Goal: Transaction & Acquisition: Subscribe to service/newsletter

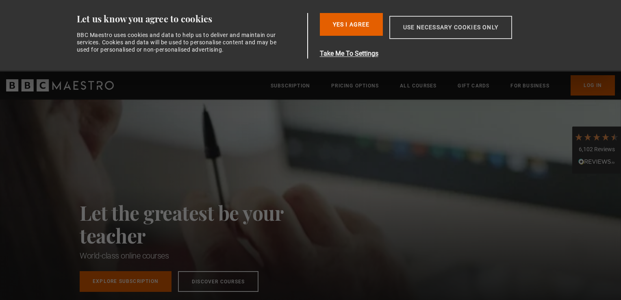
click at [411, 32] on button "Use necessary cookies only" at bounding box center [450, 27] width 123 height 23
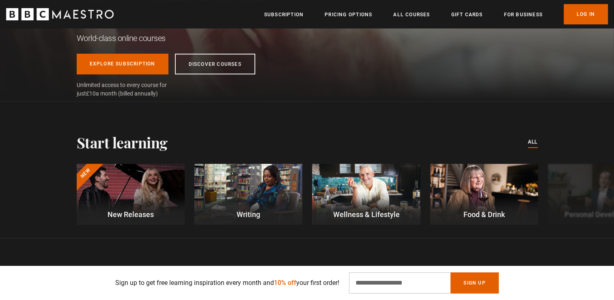
scroll to position [160, 0]
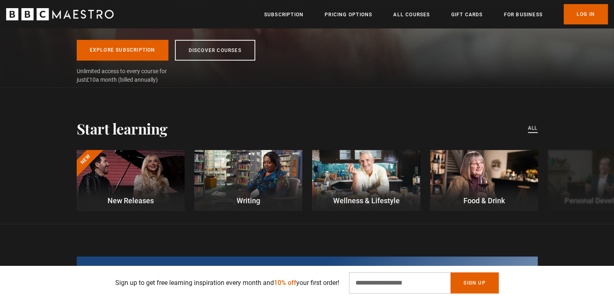
click at [535, 129] on link "All courses" at bounding box center [533, 128] width 10 height 9
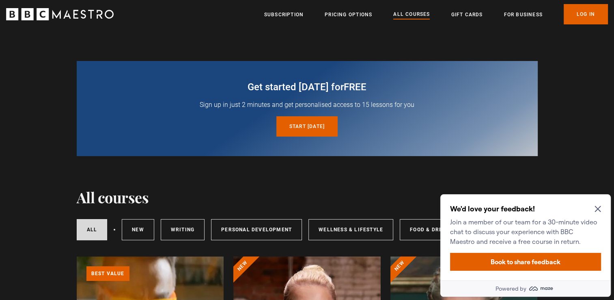
click at [599, 207] on icon "Close Maze Prompt" at bounding box center [598, 209] width 6 height 6
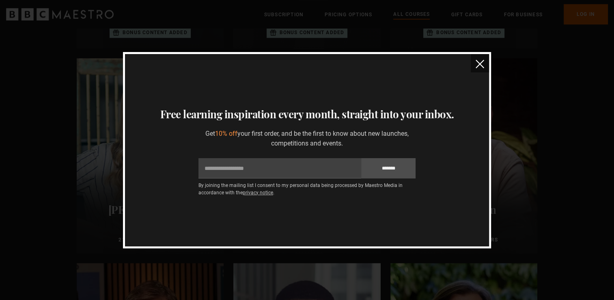
scroll to position [802, 0]
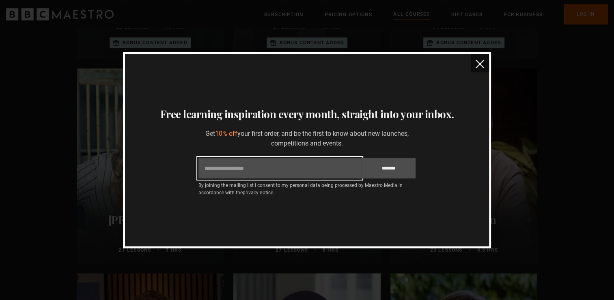
click at [286, 167] on input "Email" at bounding box center [280, 168] width 163 height 20
type input "**********"
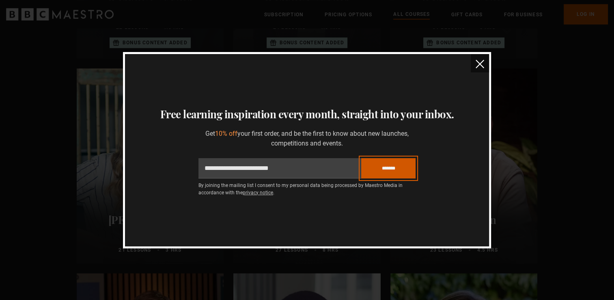
click at [370, 164] on input "*******" at bounding box center [388, 168] width 54 height 20
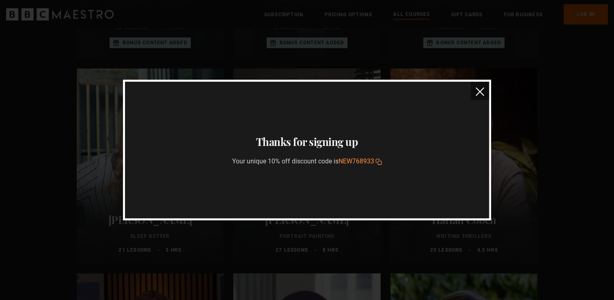
click at [378, 162] on icon "button" at bounding box center [379, 161] width 6 height 6
click at [482, 89] on img "close" at bounding box center [480, 91] width 9 height 9
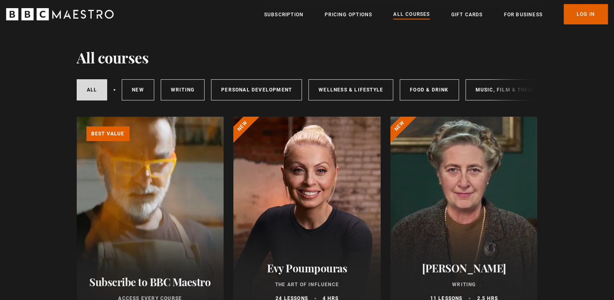
scroll to position [0, 0]
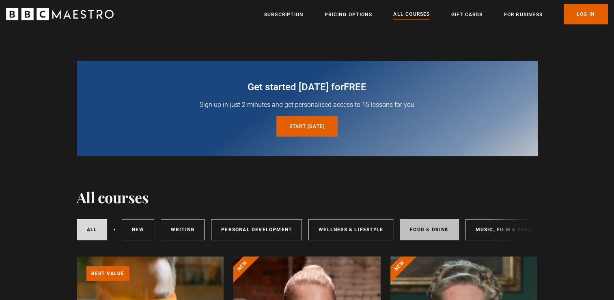
click at [418, 232] on link "Food & Drink" at bounding box center [429, 229] width 59 height 21
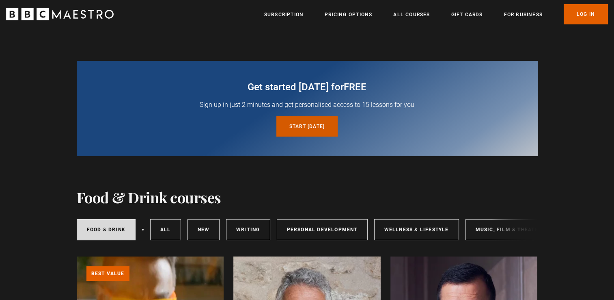
click at [302, 126] on link "Start today for free" at bounding box center [307, 126] width 61 height 20
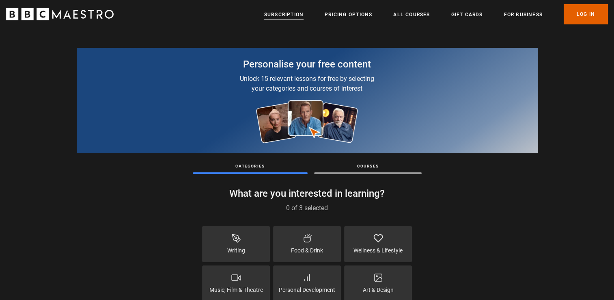
click at [283, 15] on link "Subscription" at bounding box center [283, 15] width 39 height 8
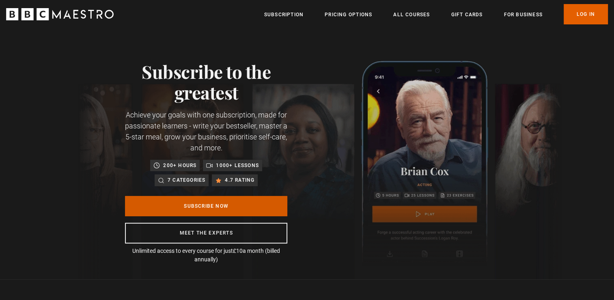
click at [207, 207] on link "Subscribe Now" at bounding box center [206, 206] width 162 height 20
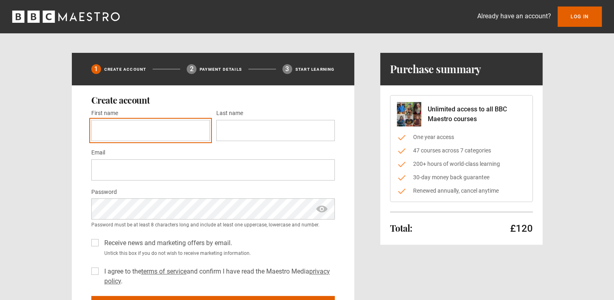
click at [128, 126] on input "First name *" at bounding box center [150, 130] width 119 height 21
type input "*****"
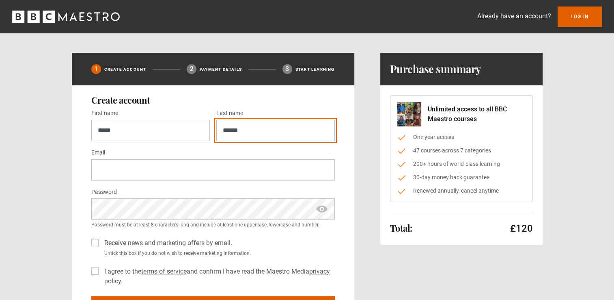
type input "******"
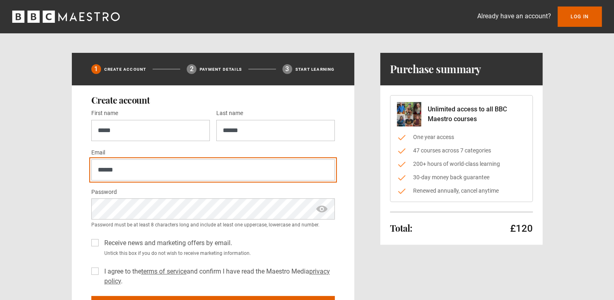
type input "**********"
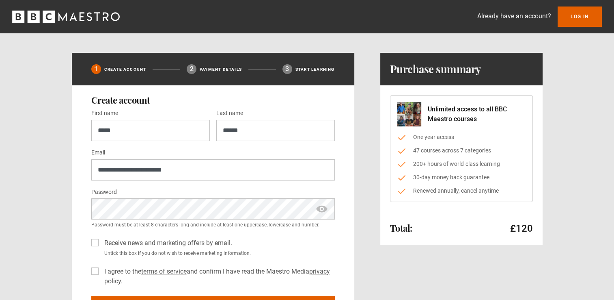
click at [101, 270] on label "I agree to the terms of service and confirm I have read the Maestro Media priva…" at bounding box center [218, 275] width 234 height 19
click at [326, 210] on span "show password" at bounding box center [322, 208] width 13 height 21
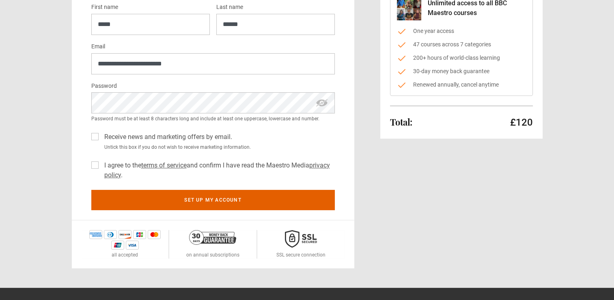
scroll to position [109, 0]
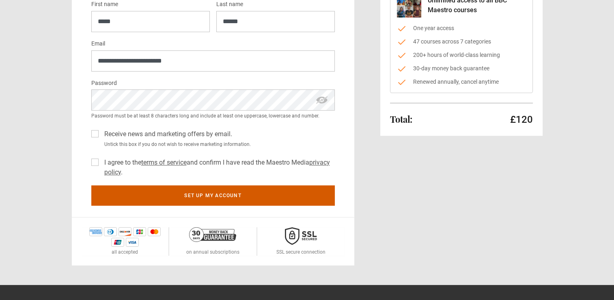
click at [253, 199] on button "Set up my account" at bounding box center [213, 195] width 244 height 20
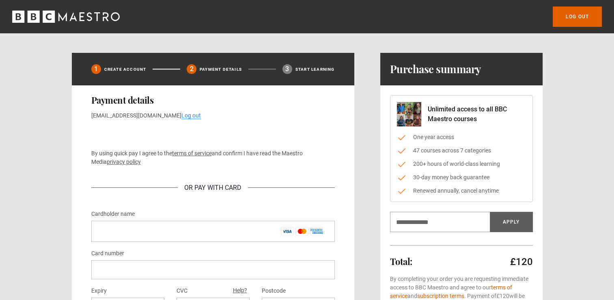
drag, startPoint x: 599, startPoint y: 134, endPoint x: 600, endPoint y: 138, distance: 4.1
click at [600, 138] on div "Log out 1 Create Account 2 Payment details 3 Start learning Payment details [EM…" at bounding box center [307, 209] width 614 height 419
click at [42, 15] on icon "BBC Maestro" at bounding box center [66, 17] width 108 height 12
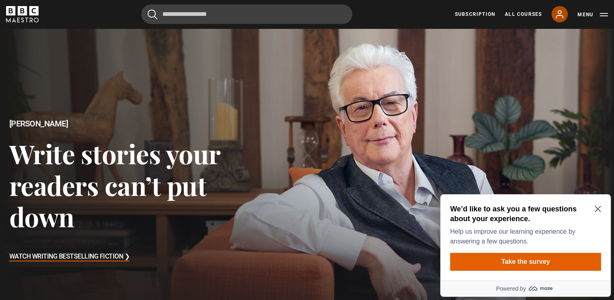
click at [563, 19] on link "My Account" at bounding box center [560, 14] width 16 height 16
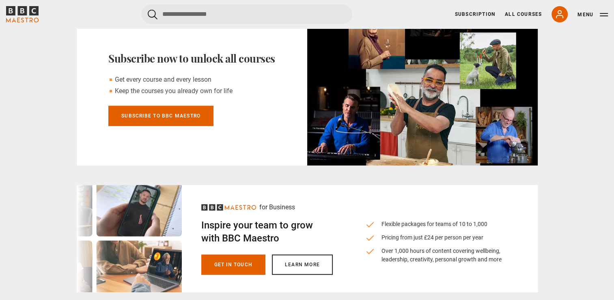
scroll to position [313, 0]
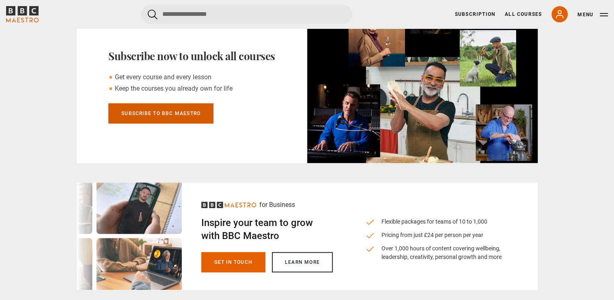
click at [160, 113] on link "Subscribe to BBC Maestro" at bounding box center [160, 113] width 105 height 20
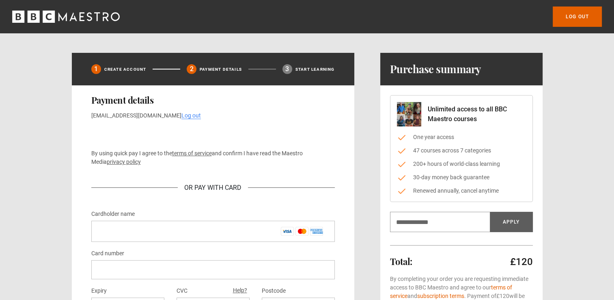
click at [87, 18] on icon "BBC Maestro" at bounding box center [66, 17] width 108 height 12
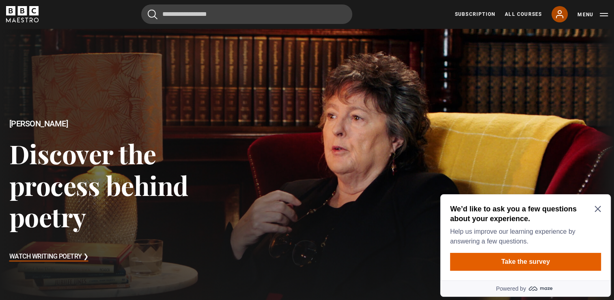
click at [563, 21] on link "My Account" at bounding box center [560, 14] width 16 height 16
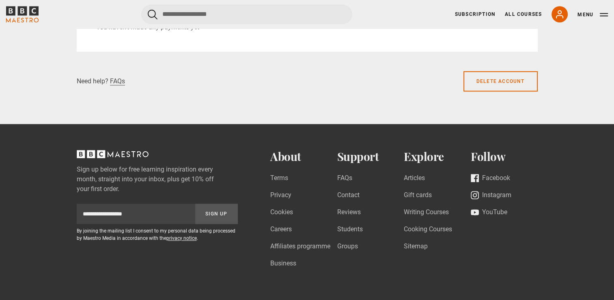
scroll to position [647, 0]
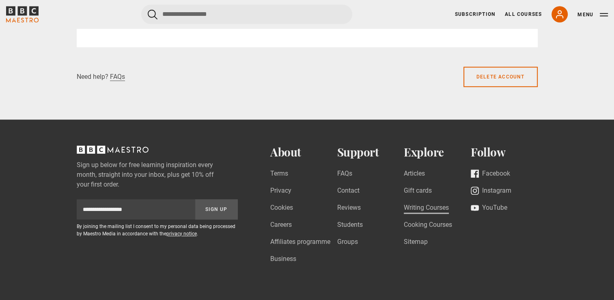
click at [441, 207] on link "Writing Courses" at bounding box center [426, 208] width 45 height 11
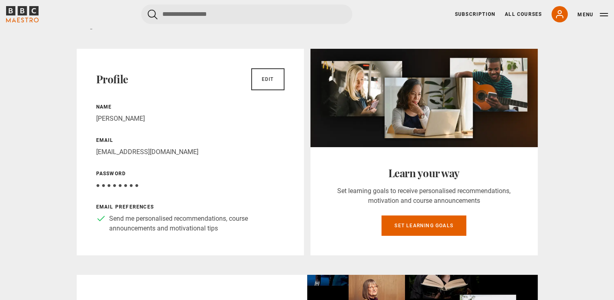
scroll to position [0, 0]
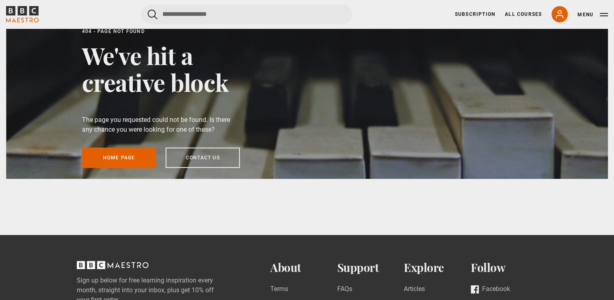
scroll to position [13, 0]
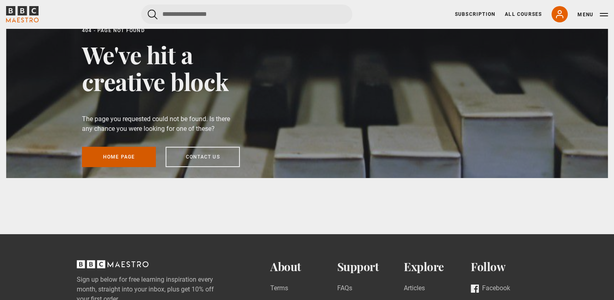
click at [128, 151] on link "Home page" at bounding box center [119, 157] width 74 height 20
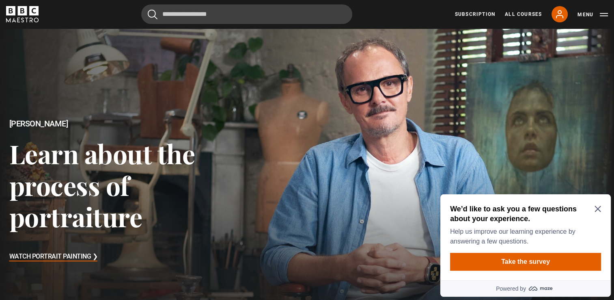
click at [600, 211] on icon "Close Maze Prompt" at bounding box center [598, 209] width 6 height 6
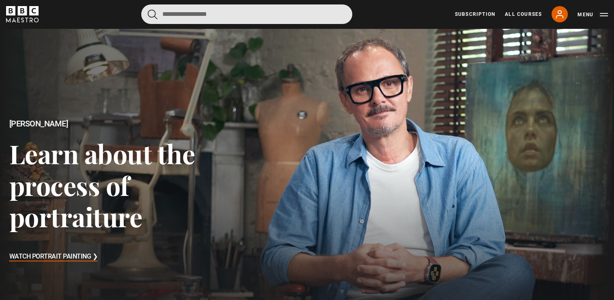
click at [279, 15] on input "Search" at bounding box center [246, 13] width 211 height 19
click at [279, 15] on input "*" at bounding box center [246, 13] width 211 height 19
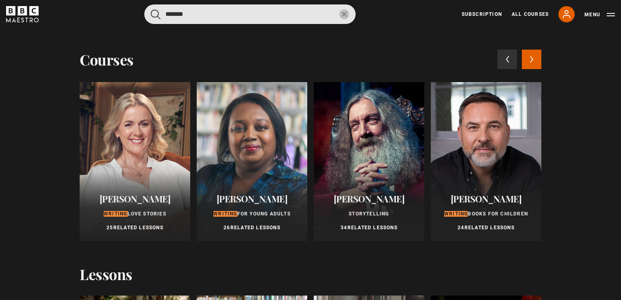
type input "*******"
click at [151, 9] on button "submit" at bounding box center [156, 14] width 10 height 10
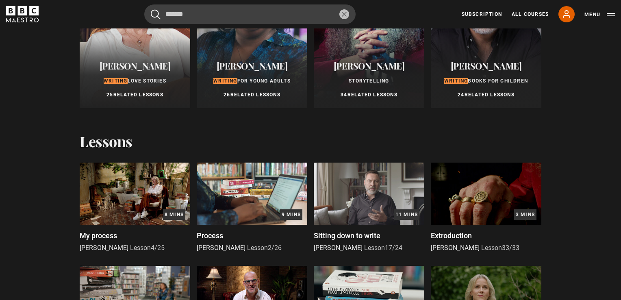
scroll to position [139, 0]
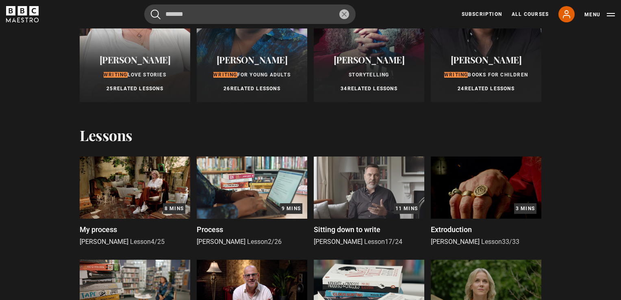
click at [141, 61] on span "[PERSON_NAME]" at bounding box center [134, 60] width 71 height 12
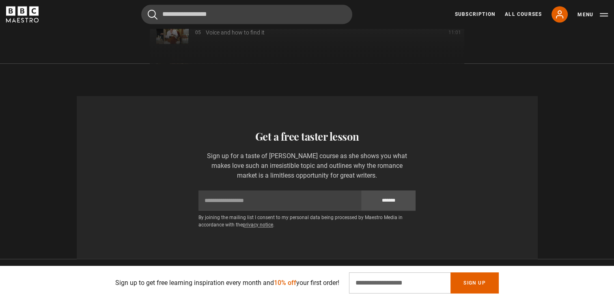
scroll to position [0, 213]
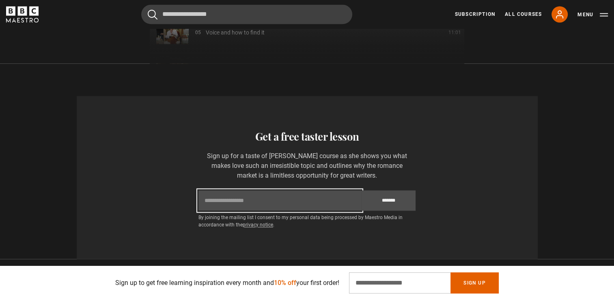
click at [237, 190] on input "Email" at bounding box center [280, 200] width 163 height 20
type input "**********"
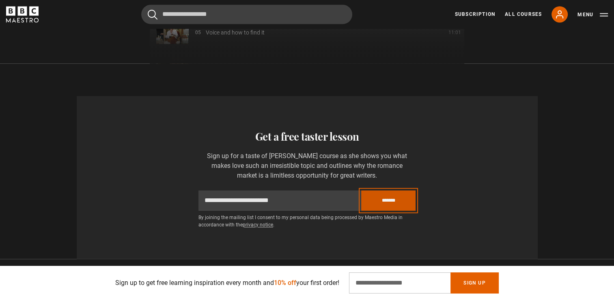
click at [396, 190] on input "*******" at bounding box center [388, 200] width 54 height 20
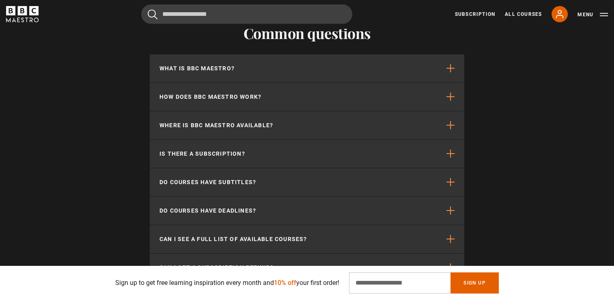
scroll to position [0, 532]
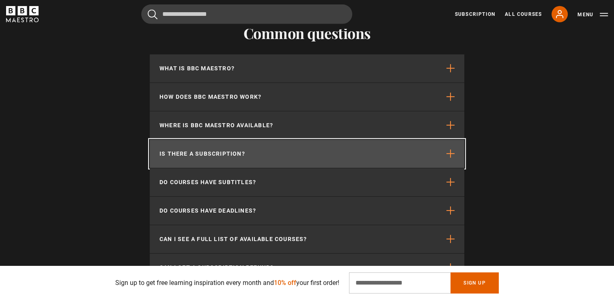
click at [418, 147] on button "Is there a subscription?" at bounding box center [307, 154] width 315 height 28
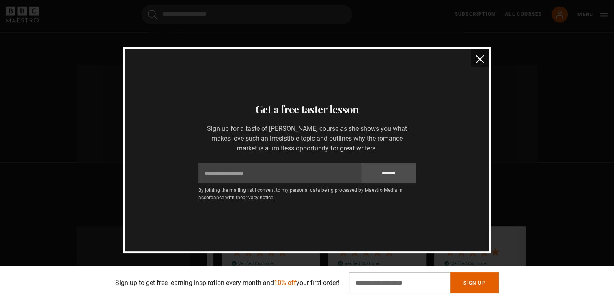
scroll to position [0, 744]
click at [478, 61] on img "close" at bounding box center [480, 59] width 9 height 9
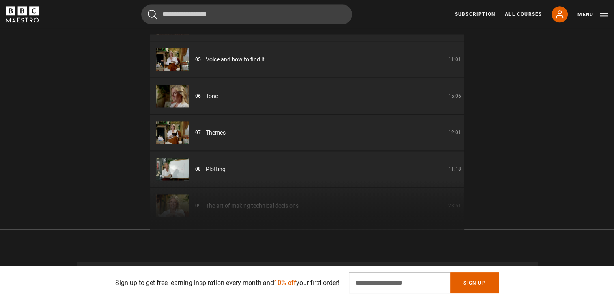
scroll to position [0, 1064]
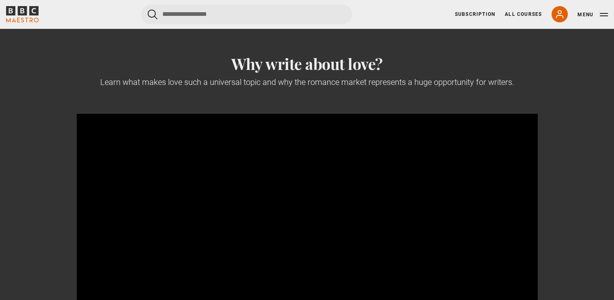
click at [577, 64] on section "Why write about love? Learn what makes love such a universal topic and why the …" at bounding box center [307, 213] width 614 height 371
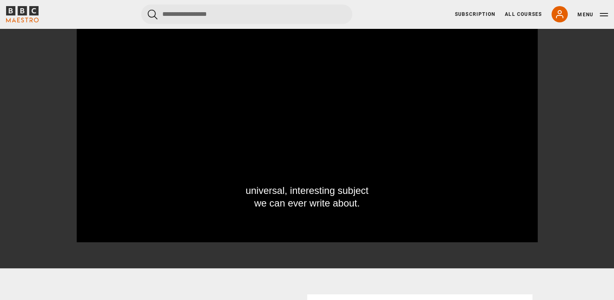
scroll to position [120, 0]
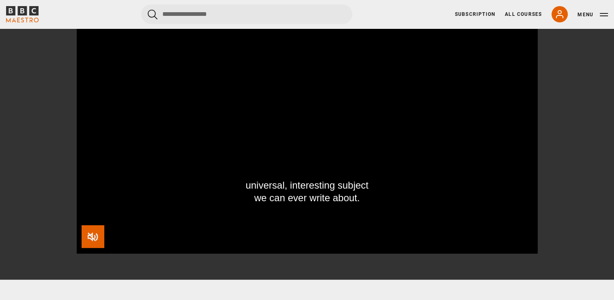
click at [91, 233] on span "Video Player" at bounding box center [93, 236] width 23 height 23
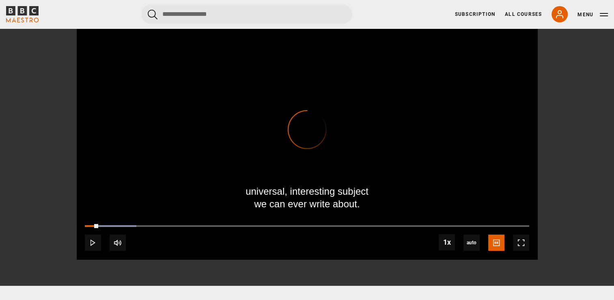
drag, startPoint x: 96, startPoint y: 227, endPoint x: 46, endPoint y: 247, distance: 53.6
click at [46, 247] on div "Why write about love? Learn what makes love such a universal topic and why the …" at bounding box center [307, 100] width 523 height 319
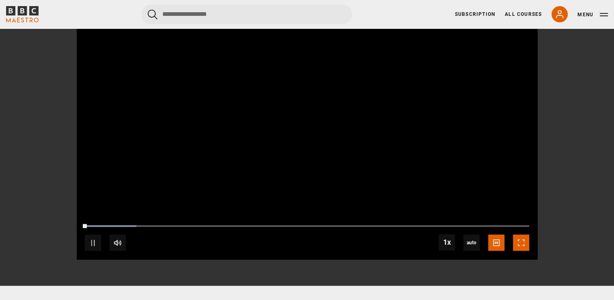
click at [525, 236] on span "Video Player" at bounding box center [521, 242] width 16 height 16
click at [93, 245] on span "Video Player" at bounding box center [93, 242] width 16 height 16
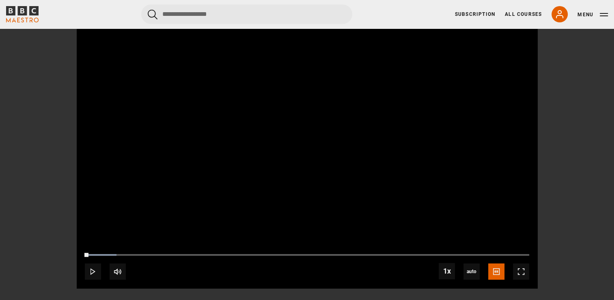
scroll to position [49, 0]
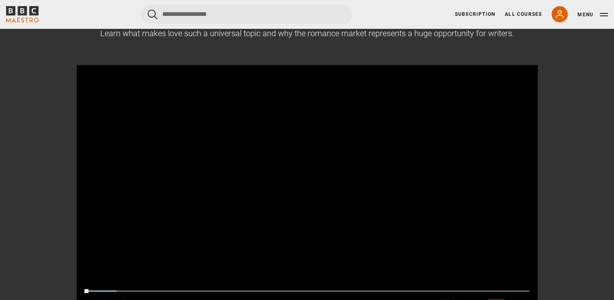
drag, startPoint x: 612, startPoint y: 41, endPoint x: 614, endPoint y: 1, distance: 39.8
drag, startPoint x: 614, startPoint y: 1, endPoint x: 583, endPoint y: 151, distance: 153.3
click at [583, 151] on section "Why write about love? Learn what makes love such a universal topic and why the …" at bounding box center [307, 165] width 614 height 371
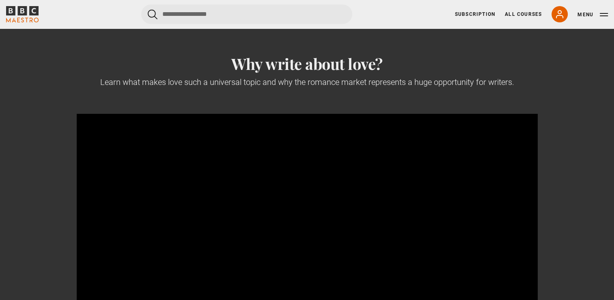
click at [560, 61] on div "Why write about love? Learn what makes love such a universal topic and why the …" at bounding box center [307, 213] width 523 height 319
